Goal: Book appointment/travel/reservation

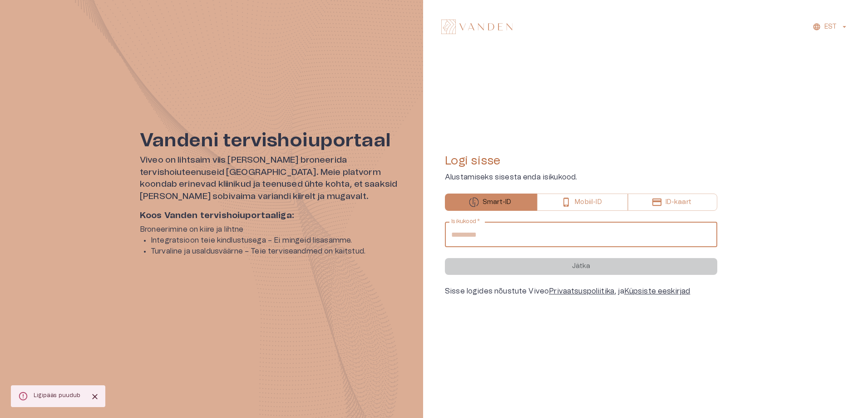
click at [489, 228] on input "Isikukood   *" at bounding box center [581, 234] width 272 height 25
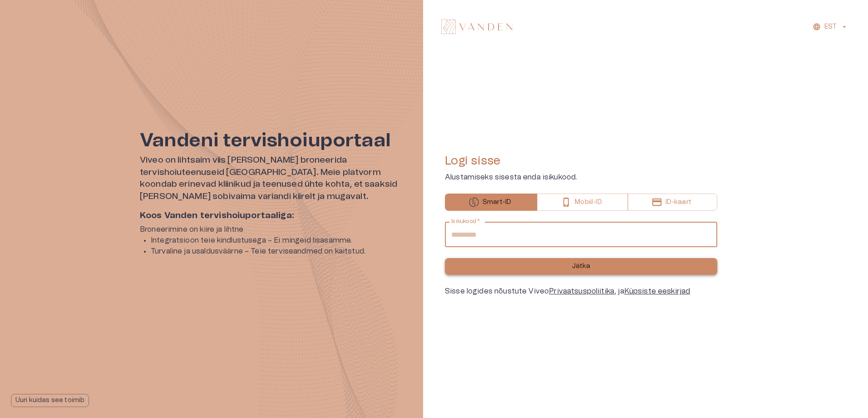
type input "**********"
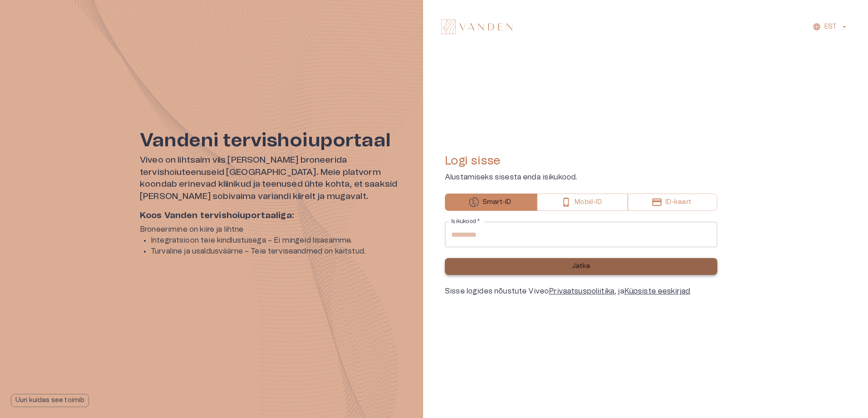
click at [552, 267] on button "Jätka" at bounding box center [581, 266] width 272 height 17
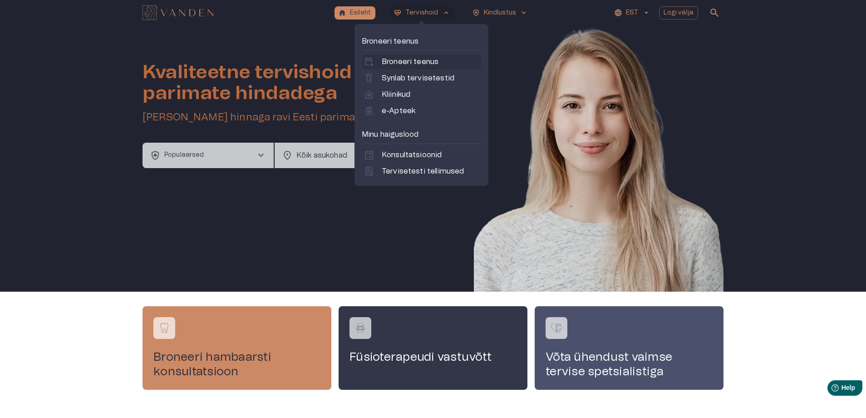
click at [421, 65] on p "Broneeri teenus" at bounding box center [410, 61] width 57 height 11
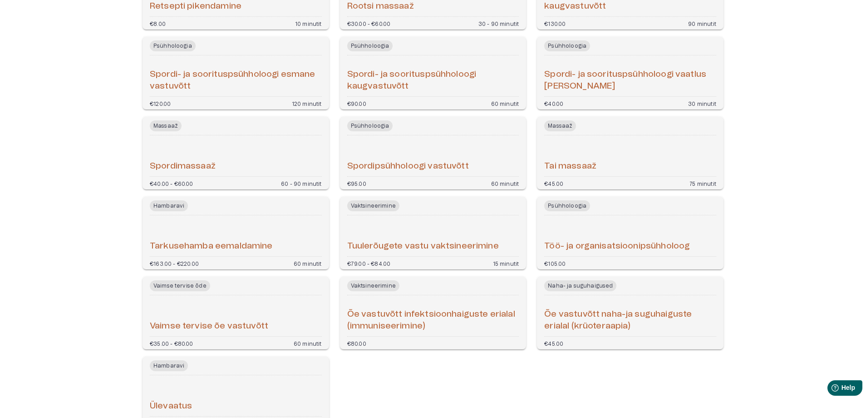
scroll to position [2608, 0]
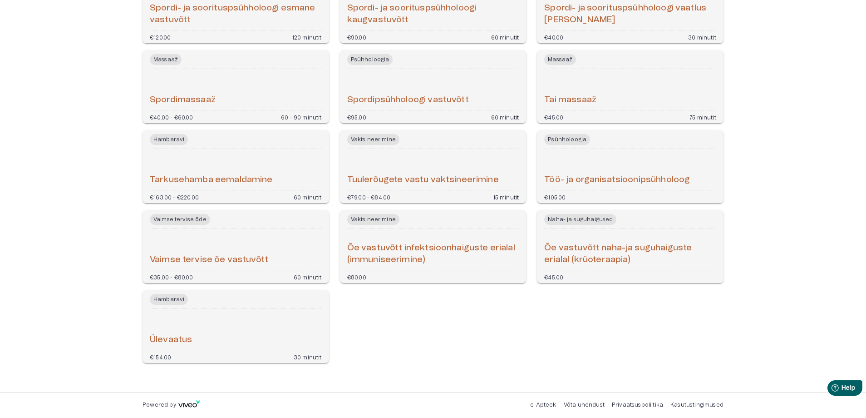
click at [179, 337] on h6 "Ülevaatus" at bounding box center [171, 340] width 42 height 12
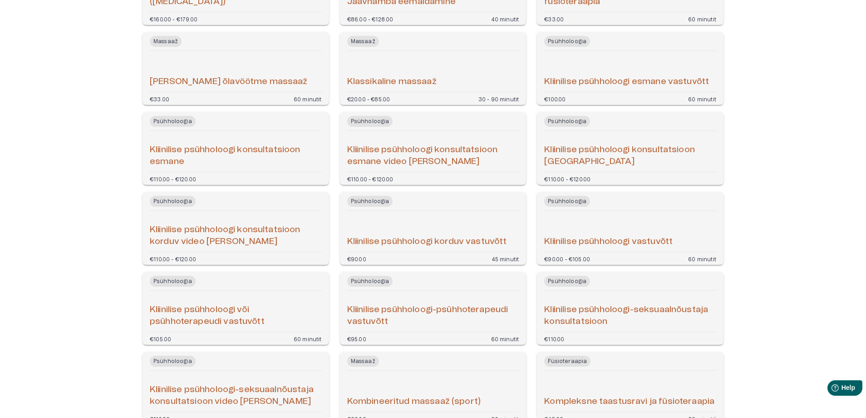
scroll to position [1292, 0]
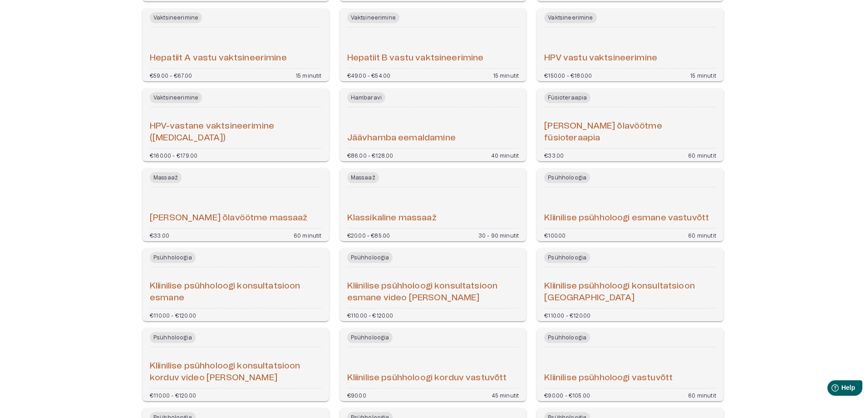
click at [660, 141] on h6 "[PERSON_NAME] õlavöötme füsioteraapia" at bounding box center [630, 132] width 172 height 24
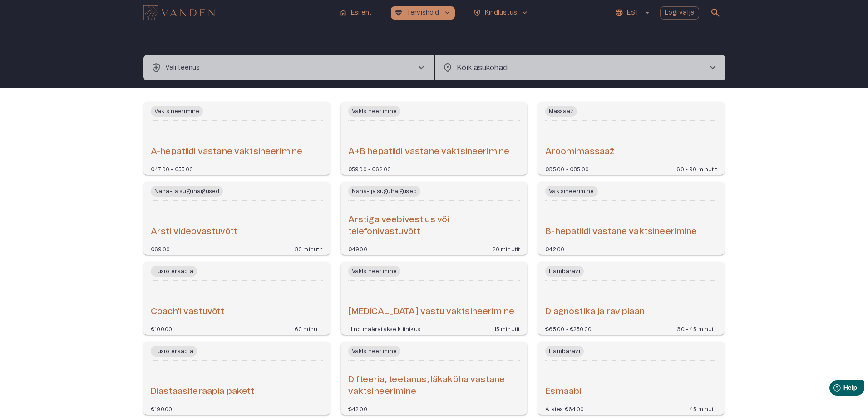
scroll to position [1354, 0]
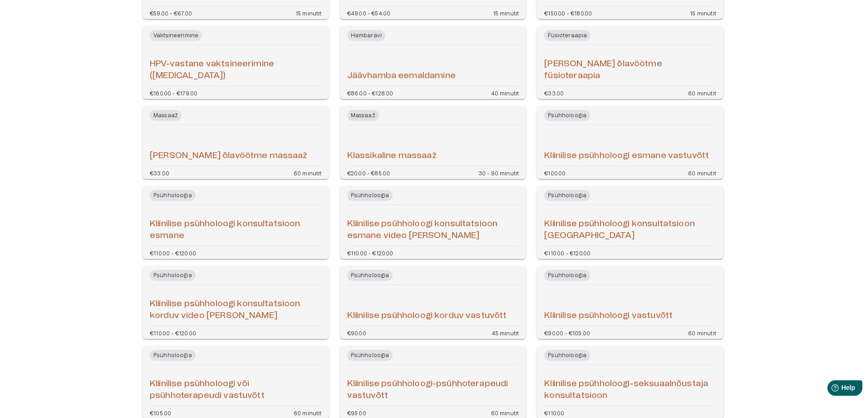
click at [404, 154] on h6 "Klassikaline massaaž" at bounding box center [391, 156] width 89 height 12
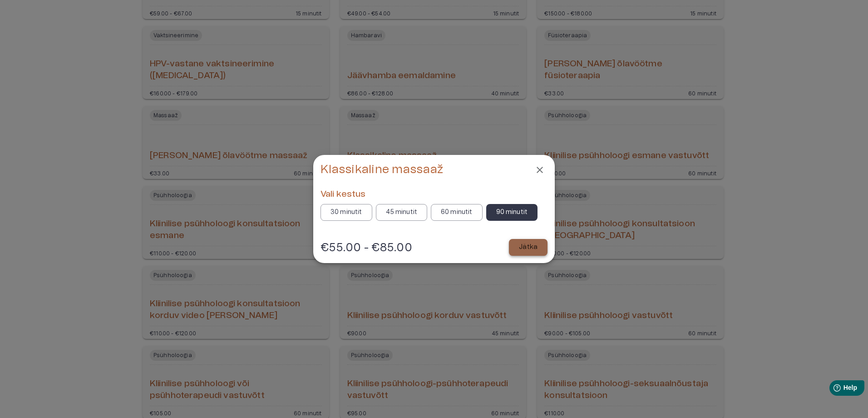
click at [532, 245] on p "Jätka" at bounding box center [528, 247] width 19 height 10
